Goal: Information Seeking & Learning: Find contact information

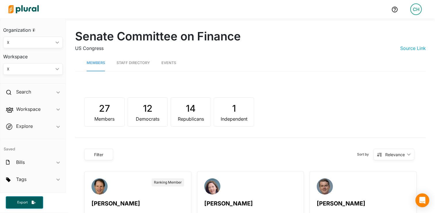
click at [251, 90] on div "27 Members 12 Democrats 14 Republicans 1 Independent" at bounding box center [250, 107] width 333 height 39
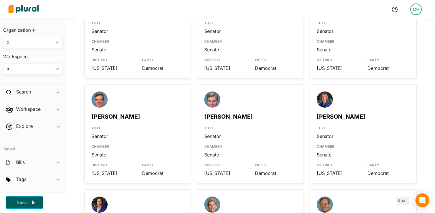
scroll to position [190, 0]
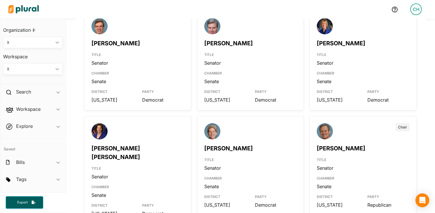
scroll to position [225, 0]
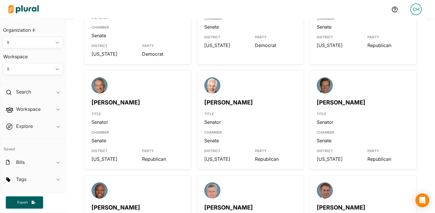
scroll to position [441, 0]
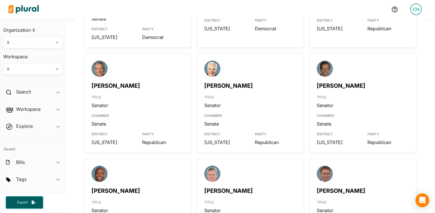
click at [71, 104] on div "Senate Committee on Finance US Congress Source Link Members Staff Directory Eve…" at bounding box center [250, 138] width 369 height 1121
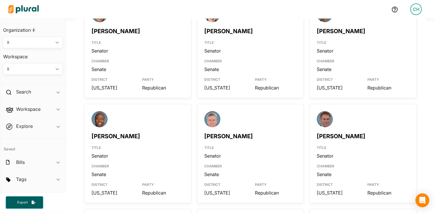
scroll to position [474, 0]
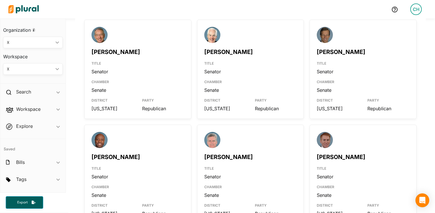
click at [76, 103] on div "Ranking Member Ron Wyden TITLE Senator CHAMBER Senate DISTRICT Oregon PARTY Dem…" at bounding box center [250, 174] width 351 height 957
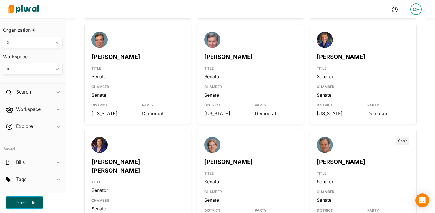
scroll to position [0, 0]
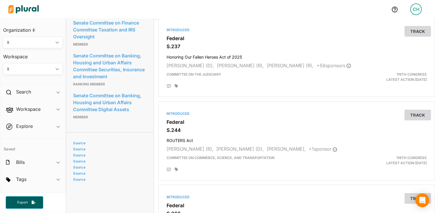
scroll to position [995, 0]
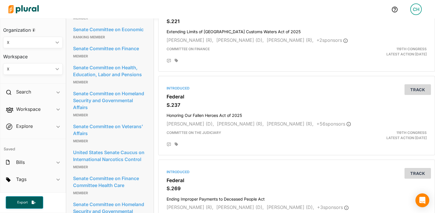
scroll to position [748, 0]
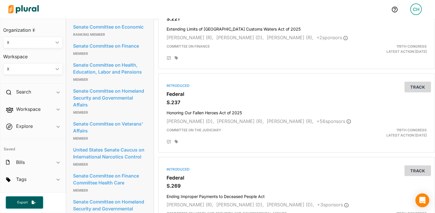
click at [155, 103] on div "Introduced Federal S.46 Health Care Affordability Act of 2025 Jeanne Shaheen (D…" at bounding box center [297, 151] width 286 height 1677
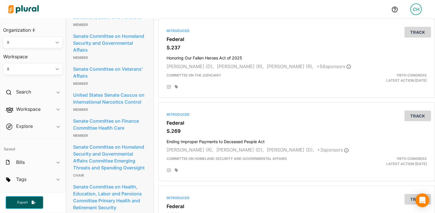
scroll to position [804, 0]
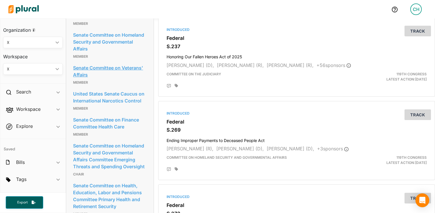
click at [137, 79] on link "Senate Committee on Veterans' Affairs" at bounding box center [110, 71] width 74 height 16
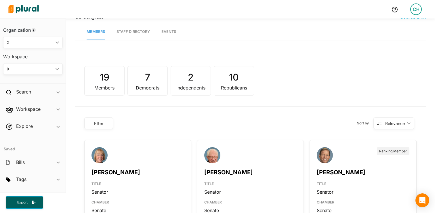
scroll to position [29, 0]
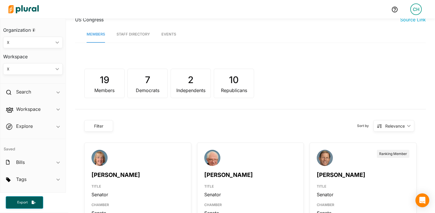
click at [133, 33] on link "Staff Directory" at bounding box center [133, 34] width 33 height 16
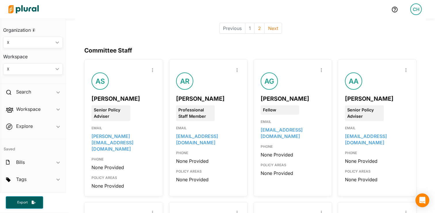
scroll to position [24, 0]
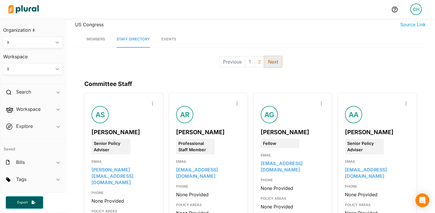
click at [272, 60] on button "Next" at bounding box center [274, 61] width 18 height 11
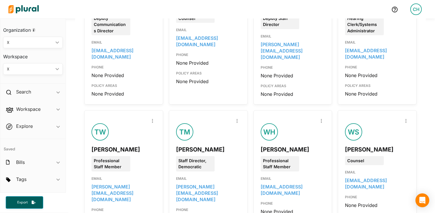
scroll to position [200, 0]
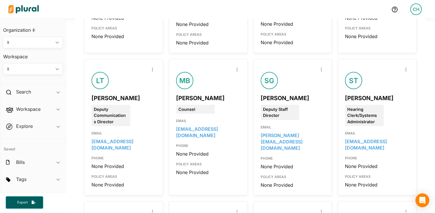
click at [73, 98] on div "Senate Committee on Veterans' Affairs US Congress Source Link Members Staff Dir…" at bounding box center [250, 86] width 369 height 534
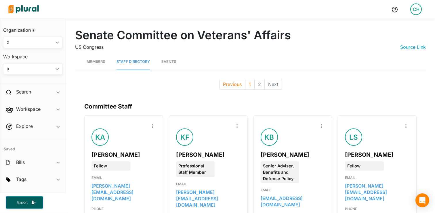
scroll to position [0, 0]
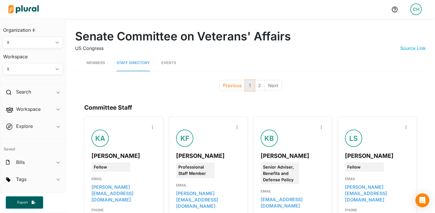
click at [247, 86] on button "1" at bounding box center [250, 85] width 10 height 11
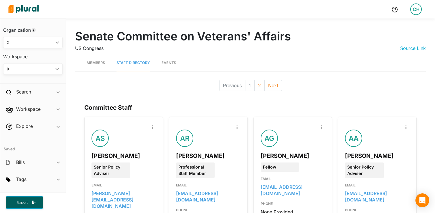
click at [295, 112] on h2 "Committee Staff" at bounding box center [250, 109] width 333 height 10
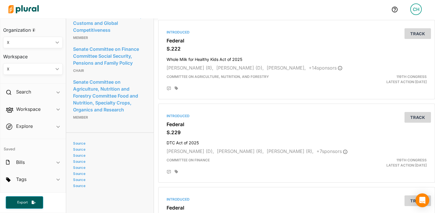
scroll to position [1220, 0]
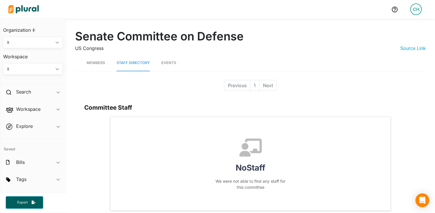
click at [98, 63] on span "Members" at bounding box center [96, 62] width 18 height 4
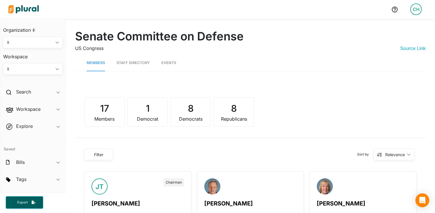
click at [139, 63] on link "Staff Directory" at bounding box center [133, 63] width 33 height 16
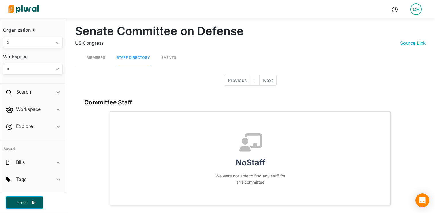
scroll to position [105, 0]
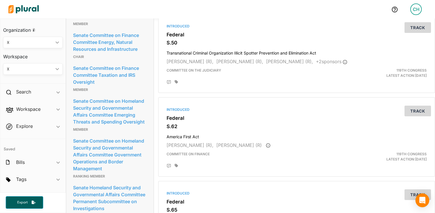
scroll to position [775, 0]
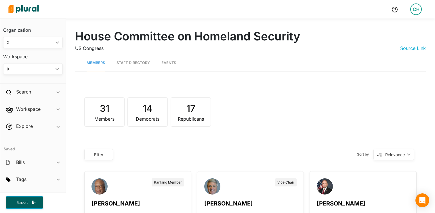
scroll to position [1037, 0]
